Goal: Information Seeking & Learning: Understand process/instructions

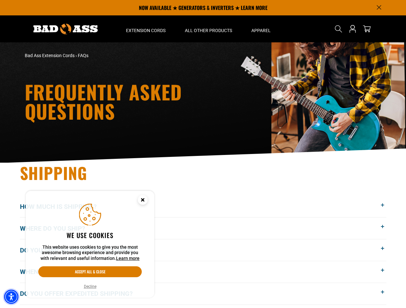
click at [11, 297] on img "Accessibility Menu" at bounding box center [11, 297] width 14 height 14
